Goal: Task Accomplishment & Management: Manage account settings

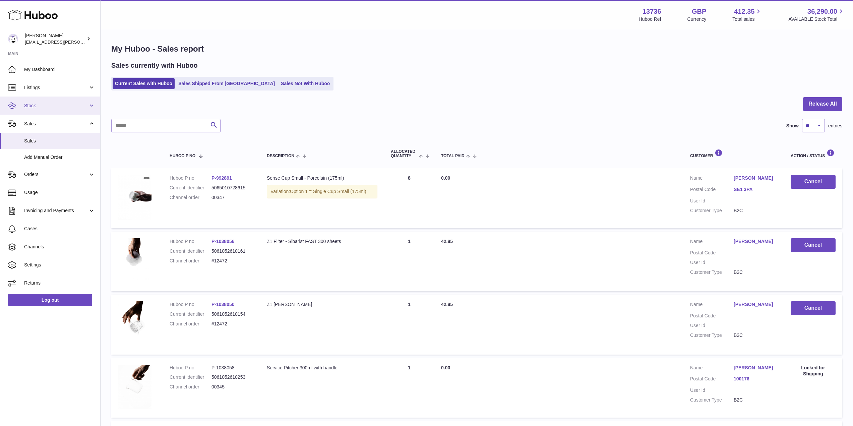
click at [54, 109] on link "Stock" at bounding box center [50, 106] width 100 height 18
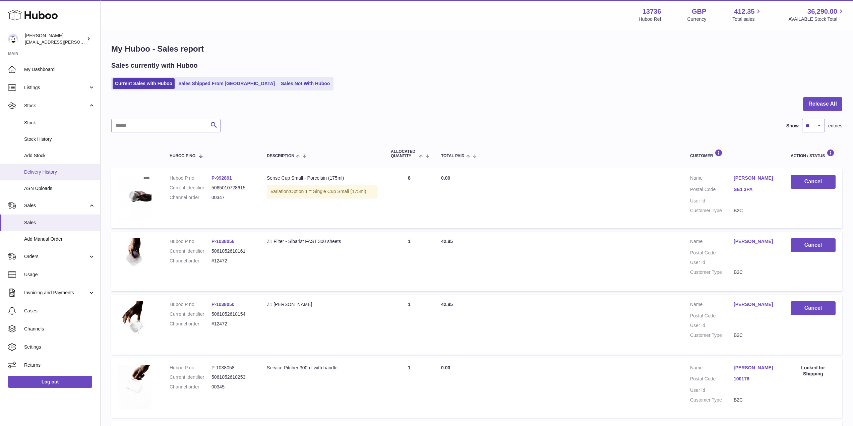
click at [43, 167] on link "Delivery History" at bounding box center [50, 172] width 100 height 16
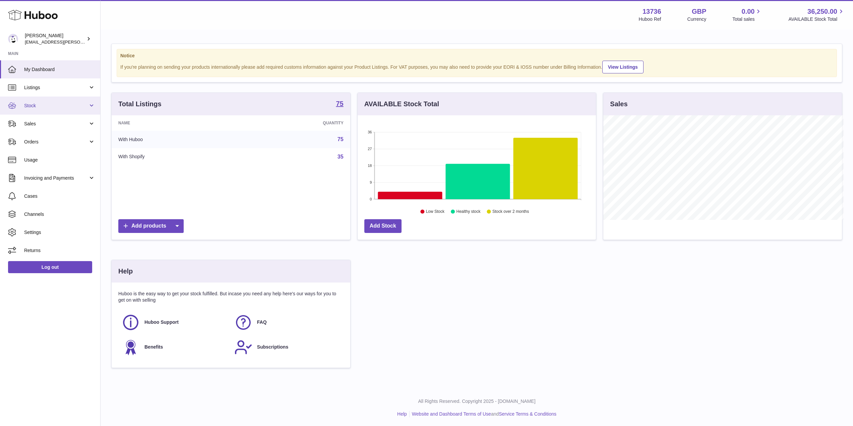
scroll to position [335098, 334964]
click at [63, 143] on span "Orders" at bounding box center [56, 142] width 64 height 6
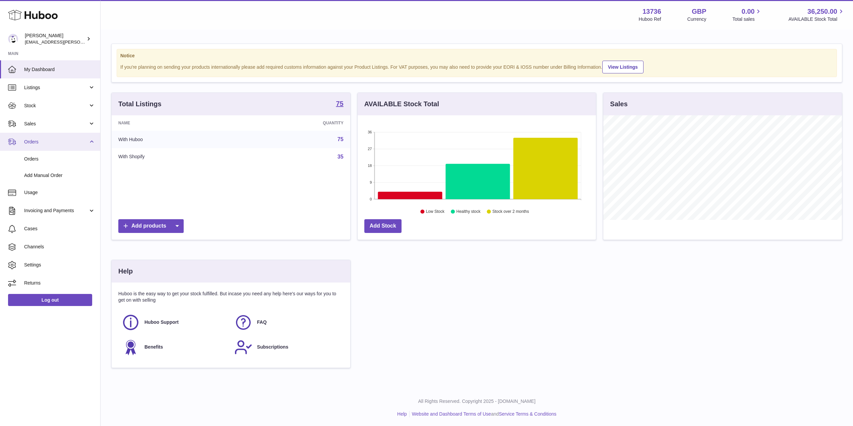
click at [62, 143] on span "Orders" at bounding box center [56, 142] width 64 height 6
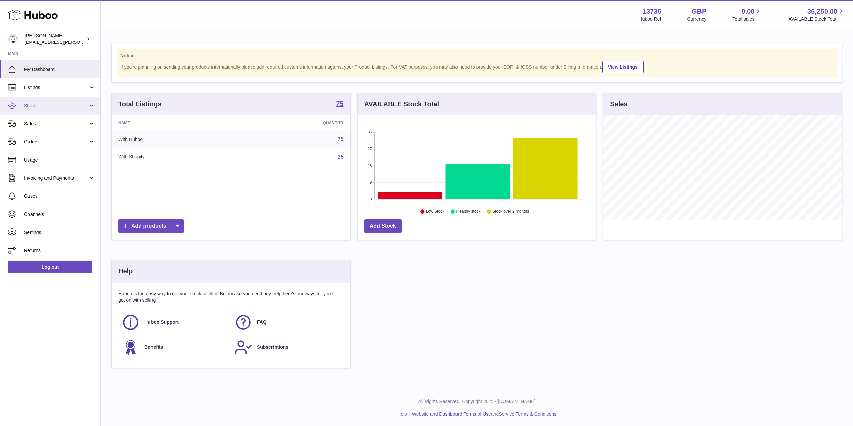
click at [56, 105] on span "Stock" at bounding box center [56, 106] width 64 height 6
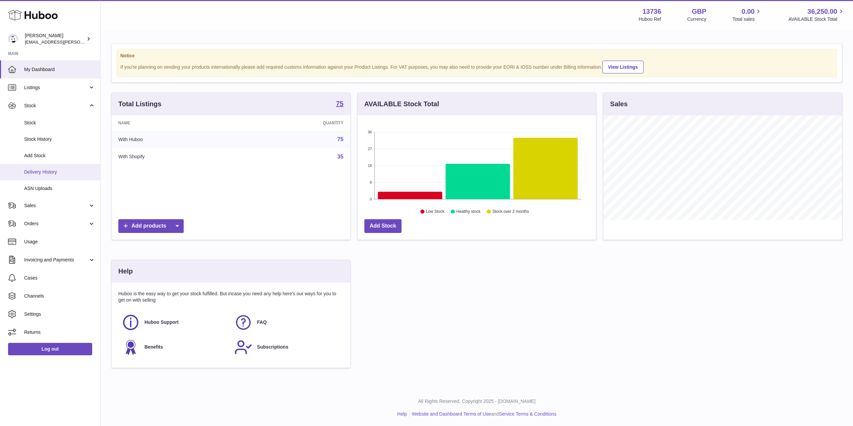
click at [46, 171] on span "Delivery History" at bounding box center [59, 172] width 71 height 6
